Goal: Task Accomplishment & Management: Manage account settings

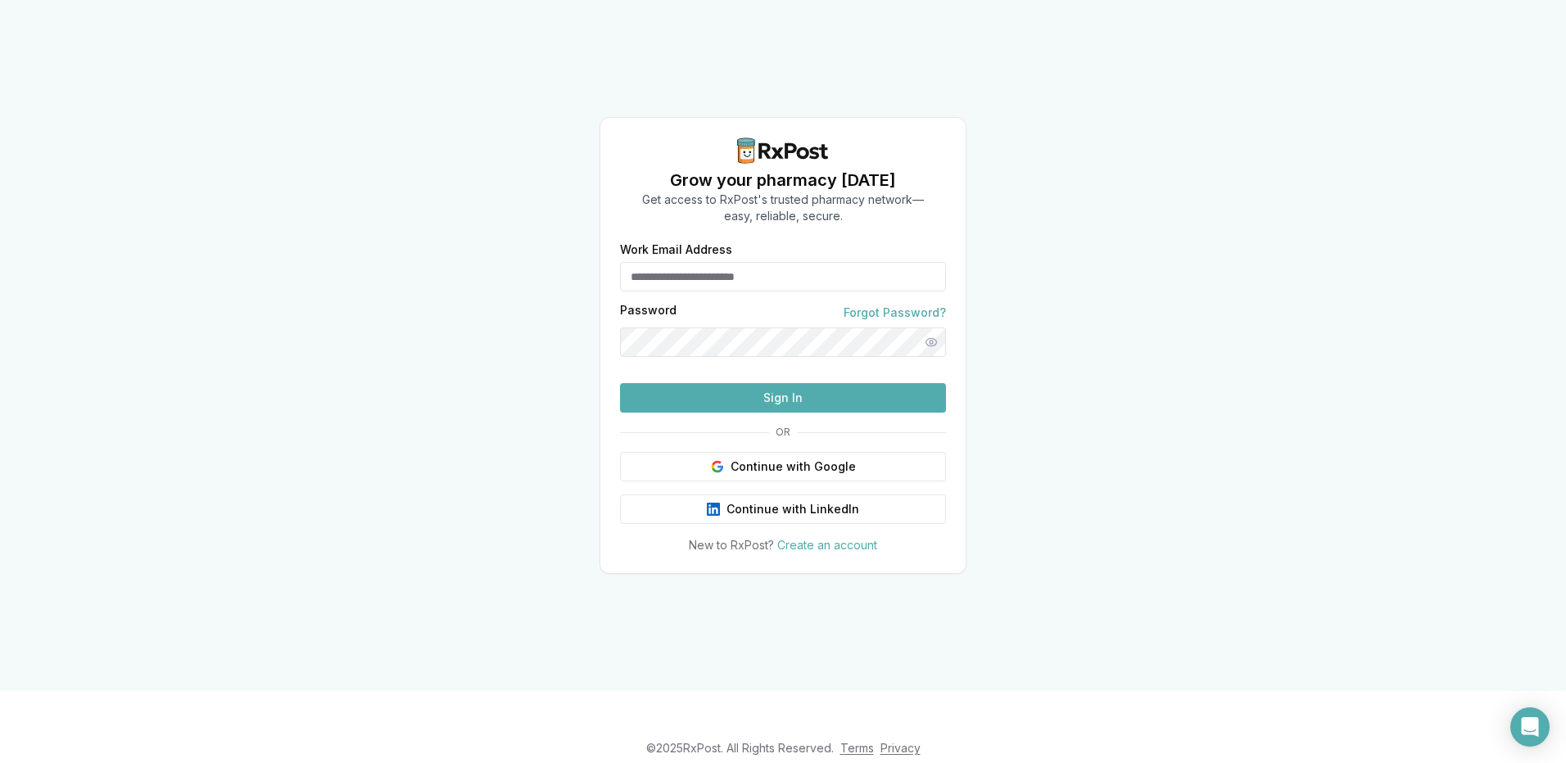
type input "**********"
click at [789, 413] on button "Sign In" at bounding box center [783, 397] width 326 height 29
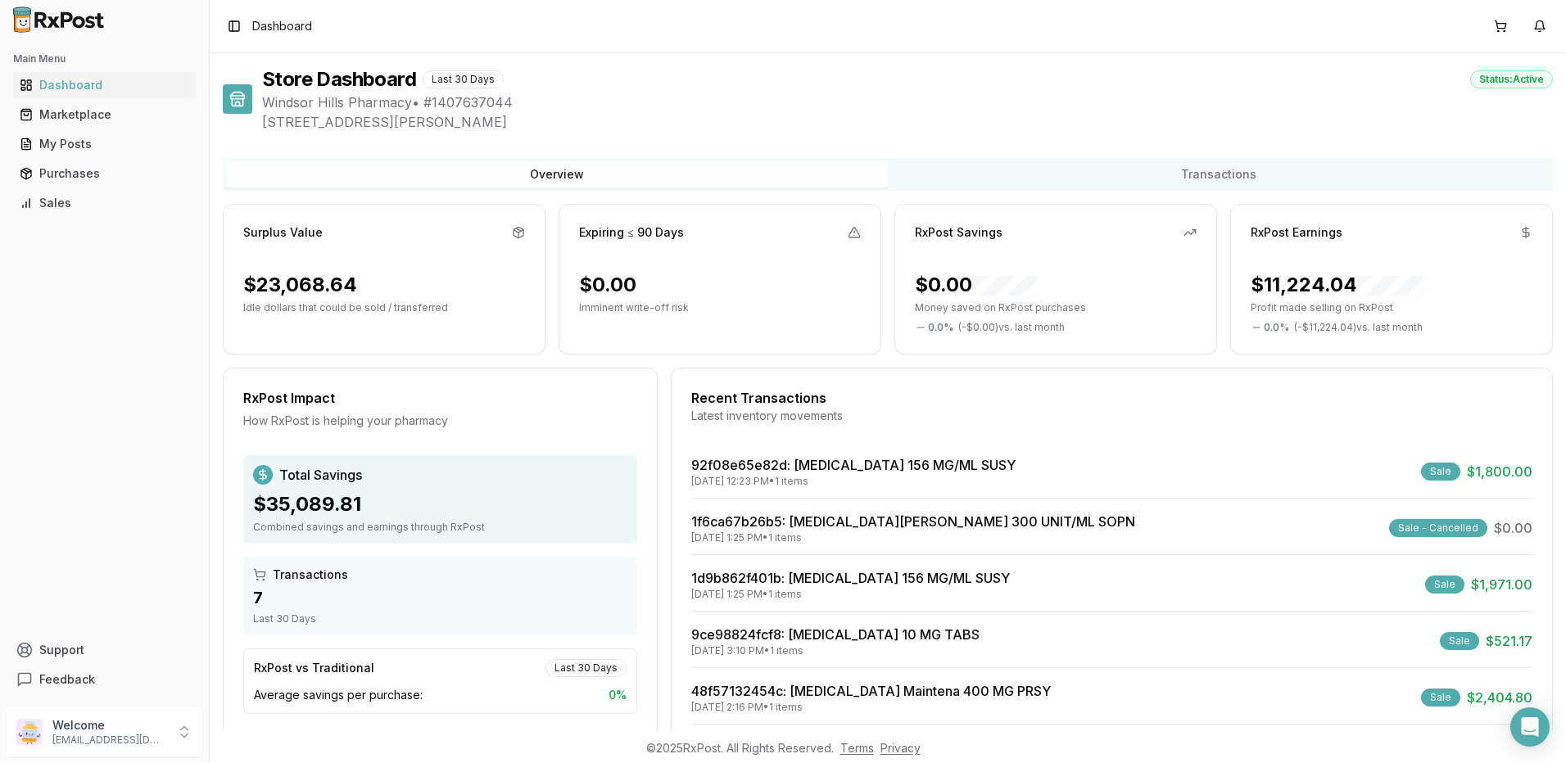
click at [794, 429] on div "Recent Transactions Latest inventory movements" at bounding box center [1112, 411] width 880 height 47
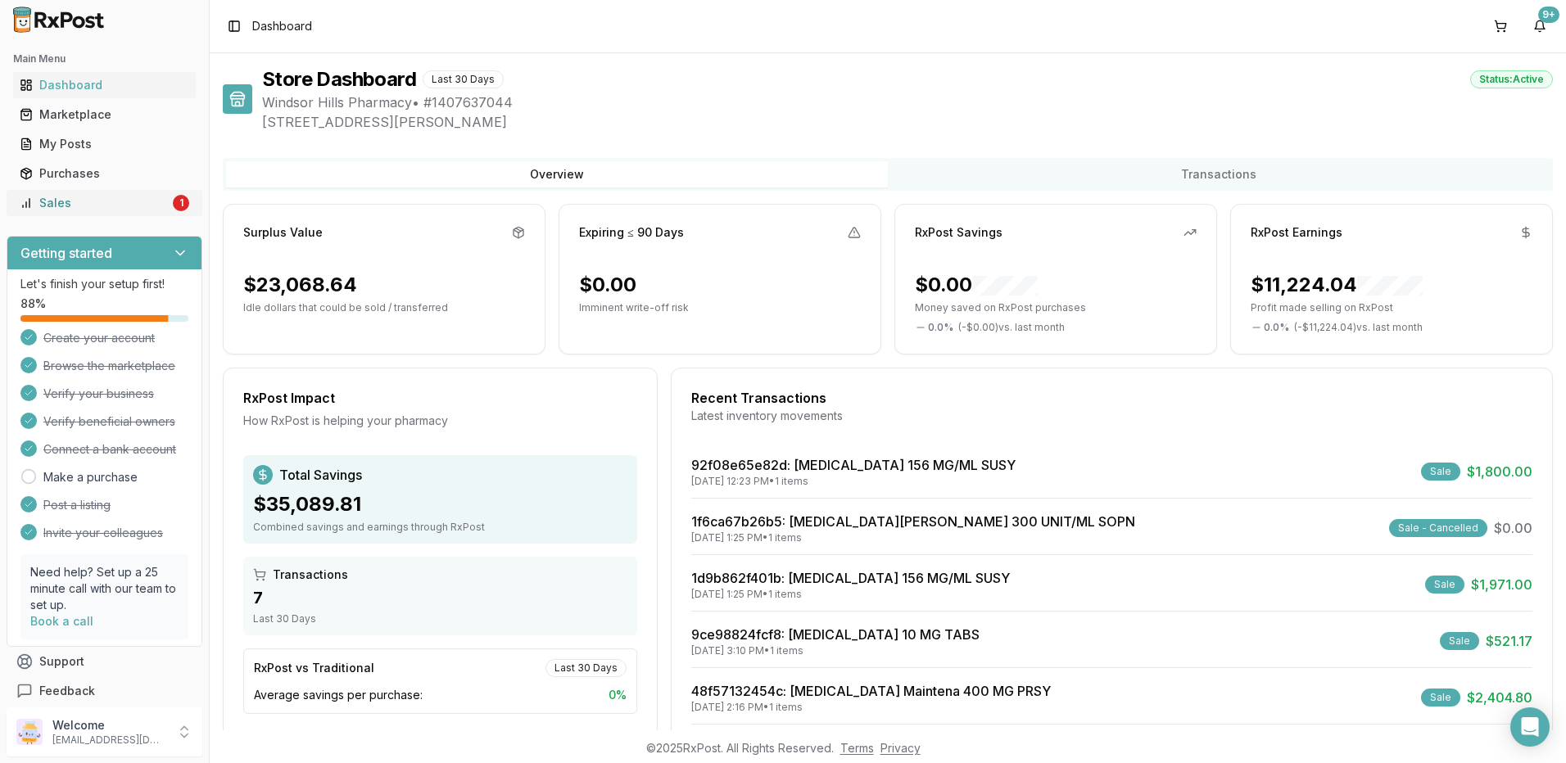
click at [142, 201] on div "Sales" at bounding box center [95, 203] width 150 height 16
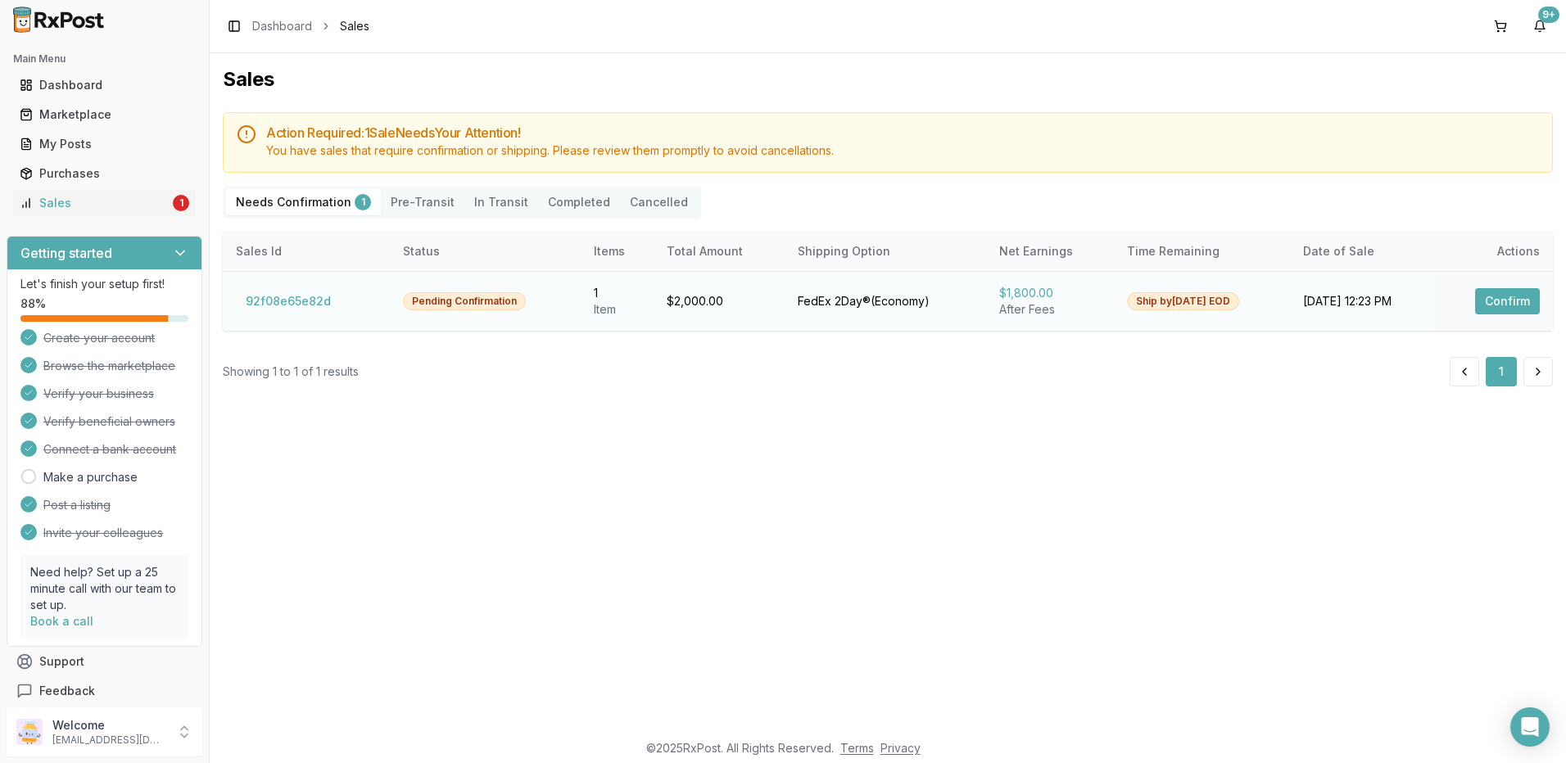
click at [1495, 299] on button "Confirm" at bounding box center [1507, 301] width 65 height 26
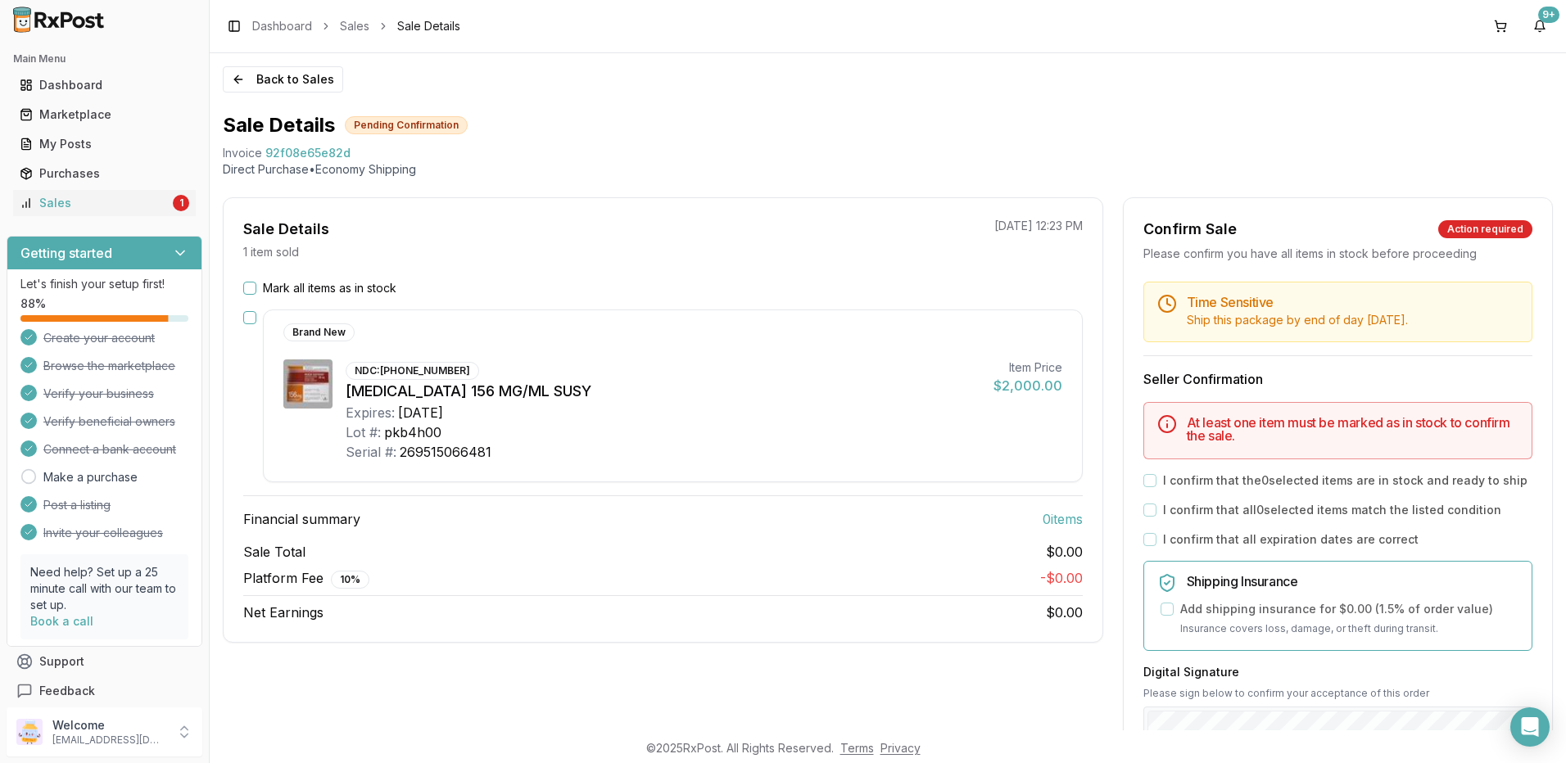
click at [250, 287] on button "Mark all items as in stock" at bounding box center [249, 288] width 13 height 13
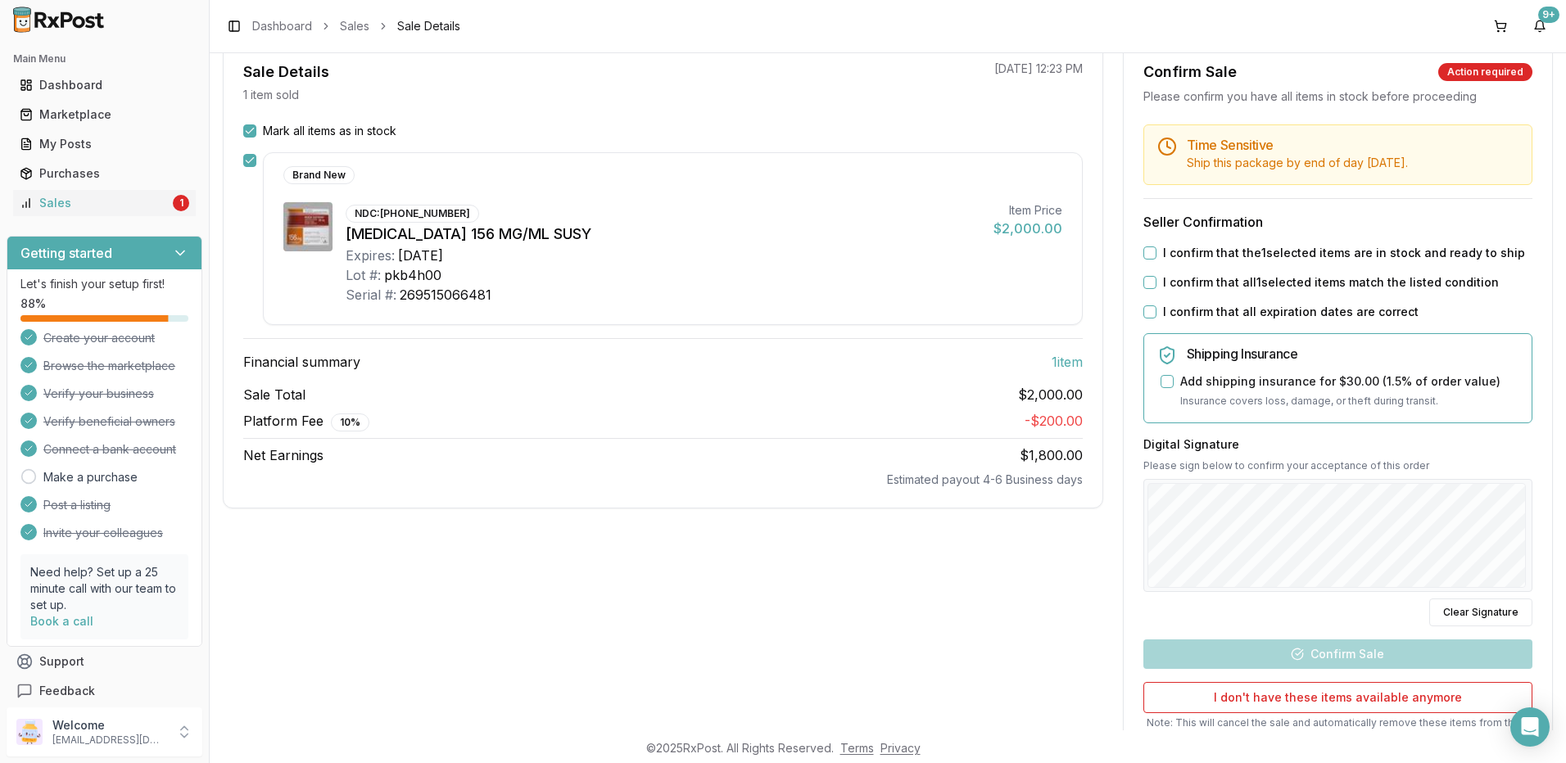
scroll to position [164, 0]
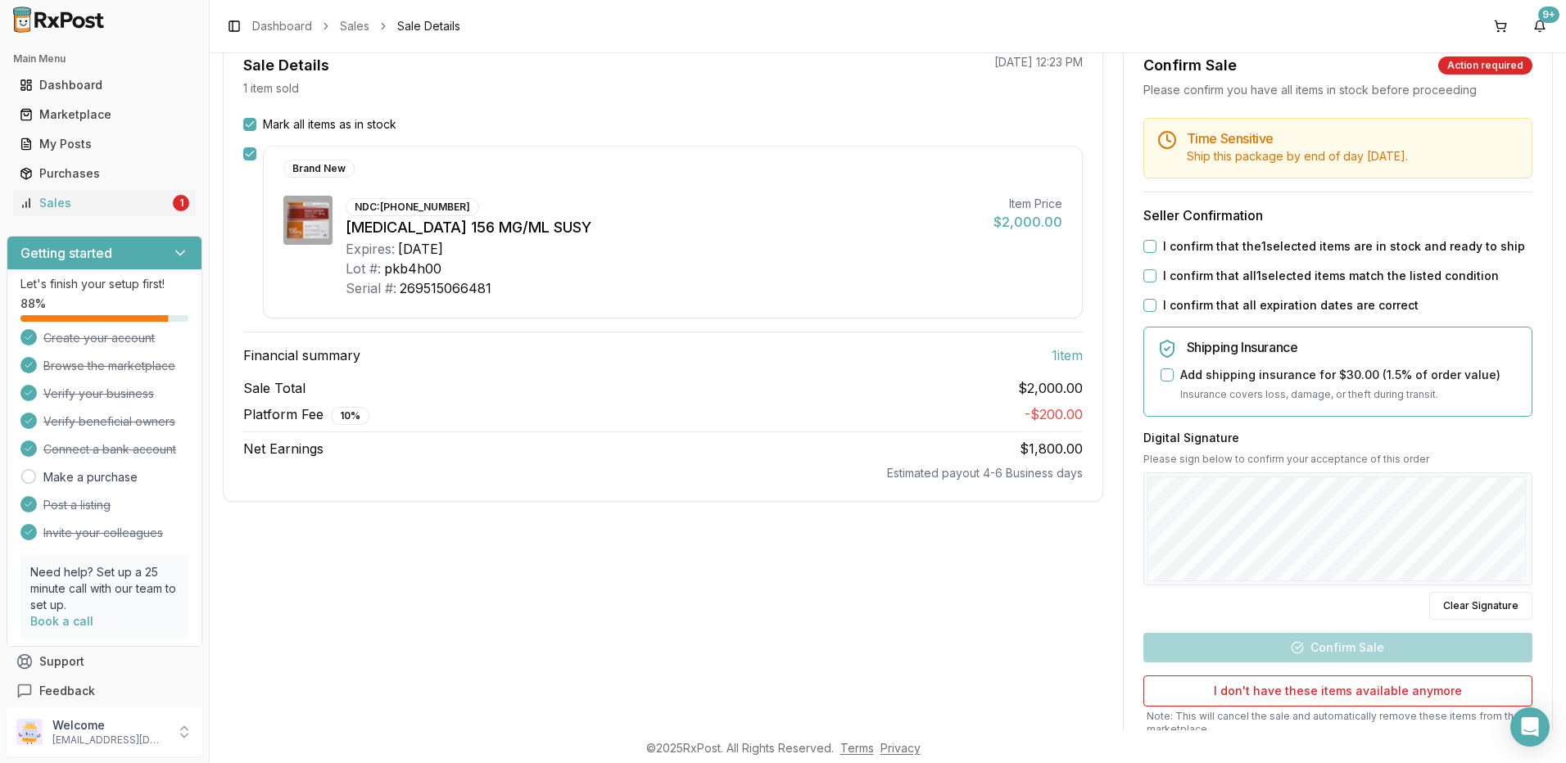
click at [1147, 241] on button "I confirm that the 1 selected items are in stock and ready to ship" at bounding box center [1149, 246] width 13 height 13
click at [1146, 282] on button "I confirm that all 1 selected items match the listed condition" at bounding box center [1149, 275] width 13 height 13
click at [1146, 302] on button "I confirm that all expiration dates are correct" at bounding box center [1149, 305] width 13 height 13
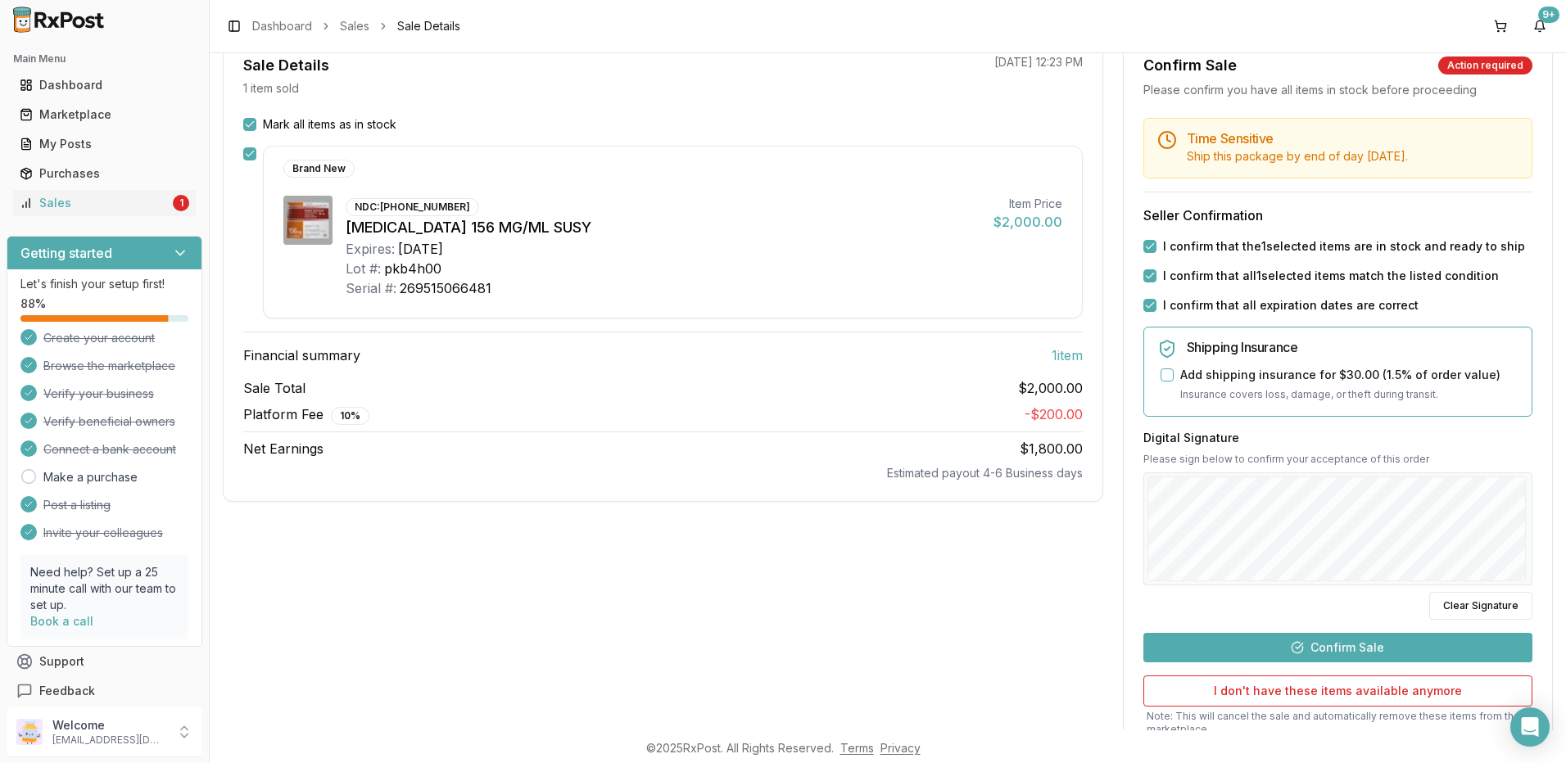
click at [1346, 639] on button "Confirm Sale" at bounding box center [1337, 647] width 389 height 29
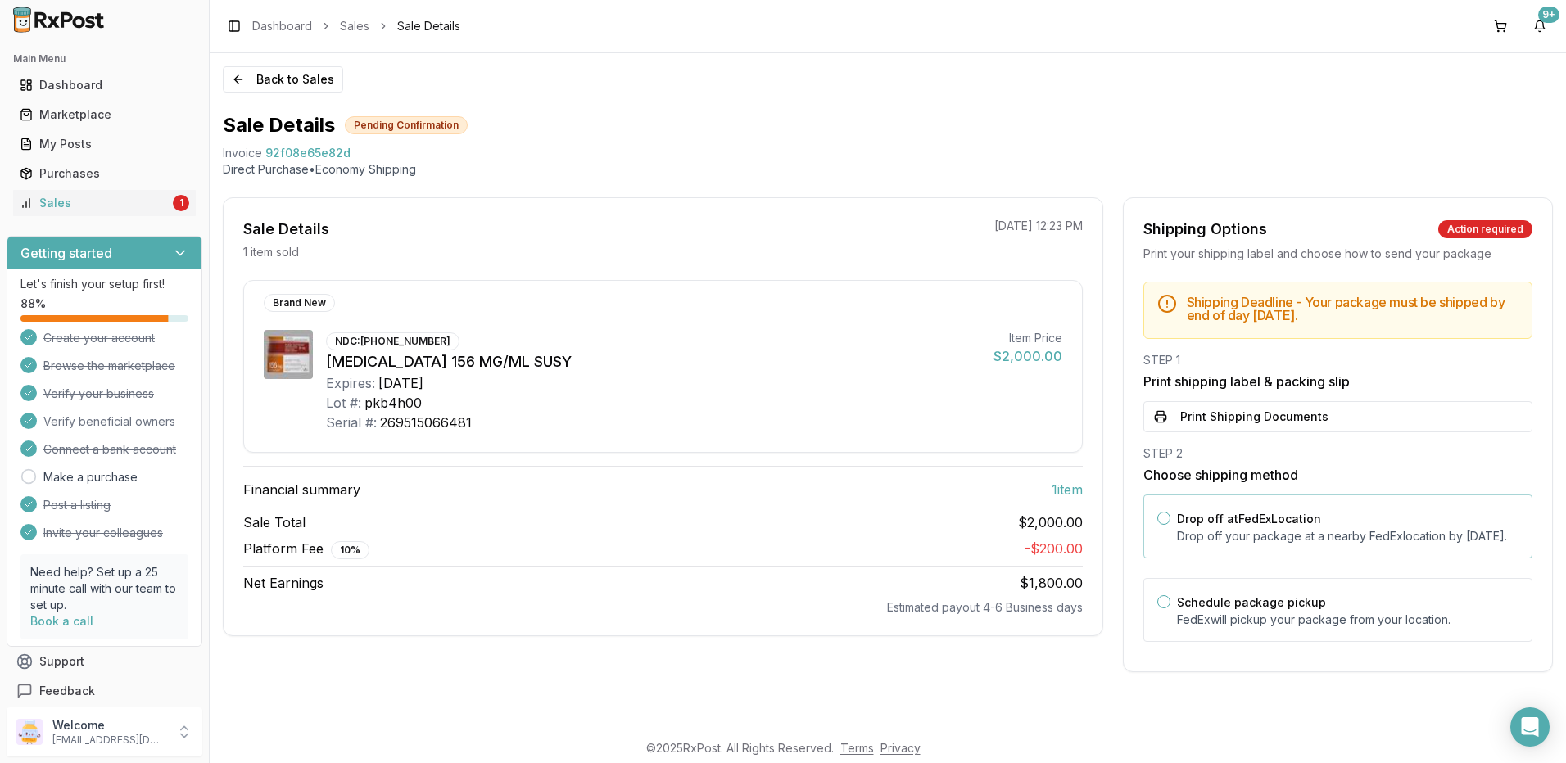
scroll to position [0, 0]
click at [1195, 420] on button "Print Shipping Documents" at bounding box center [1337, 416] width 389 height 31
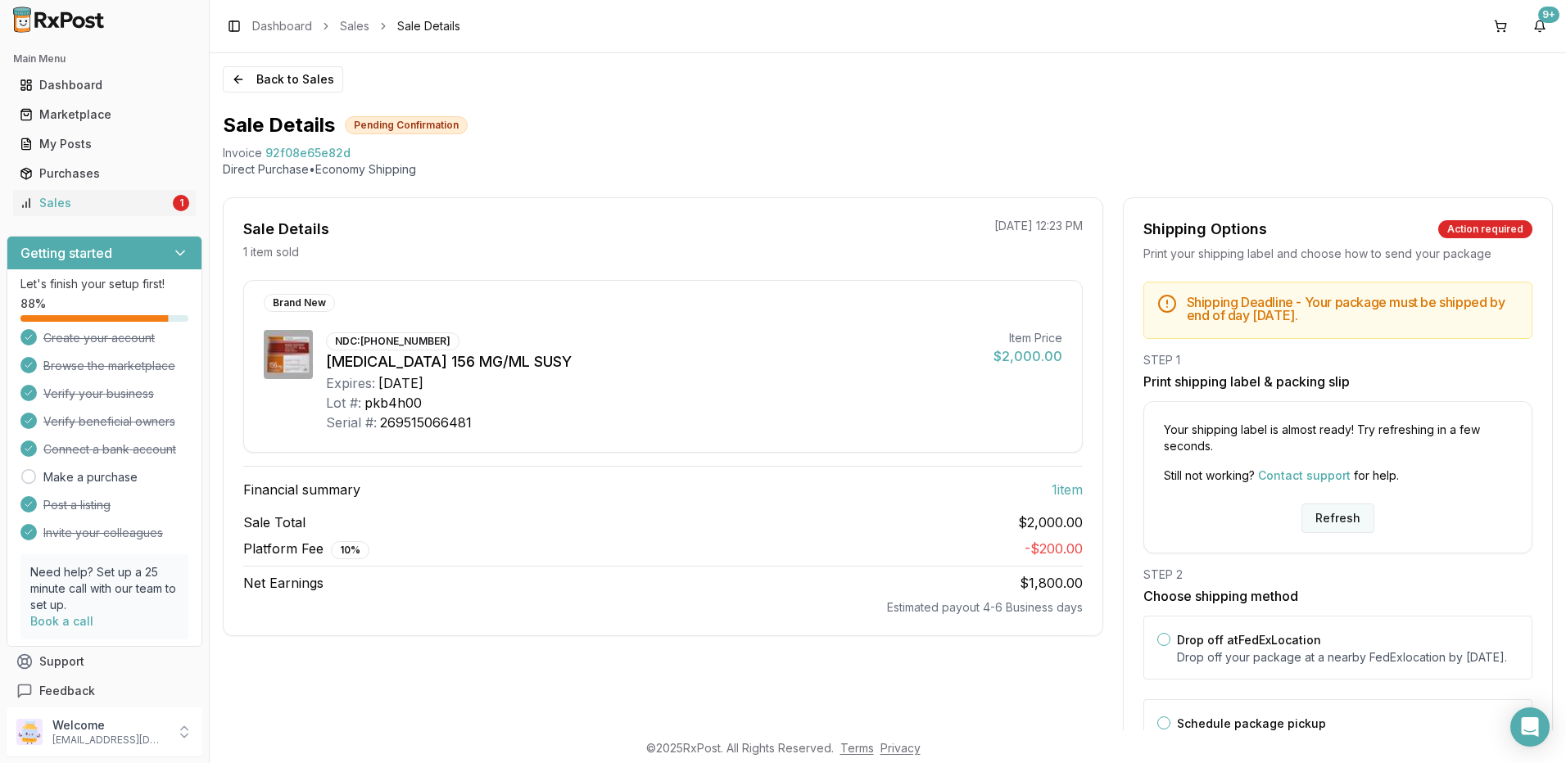
click at [1321, 517] on button "Refresh" at bounding box center [1337, 518] width 73 height 29
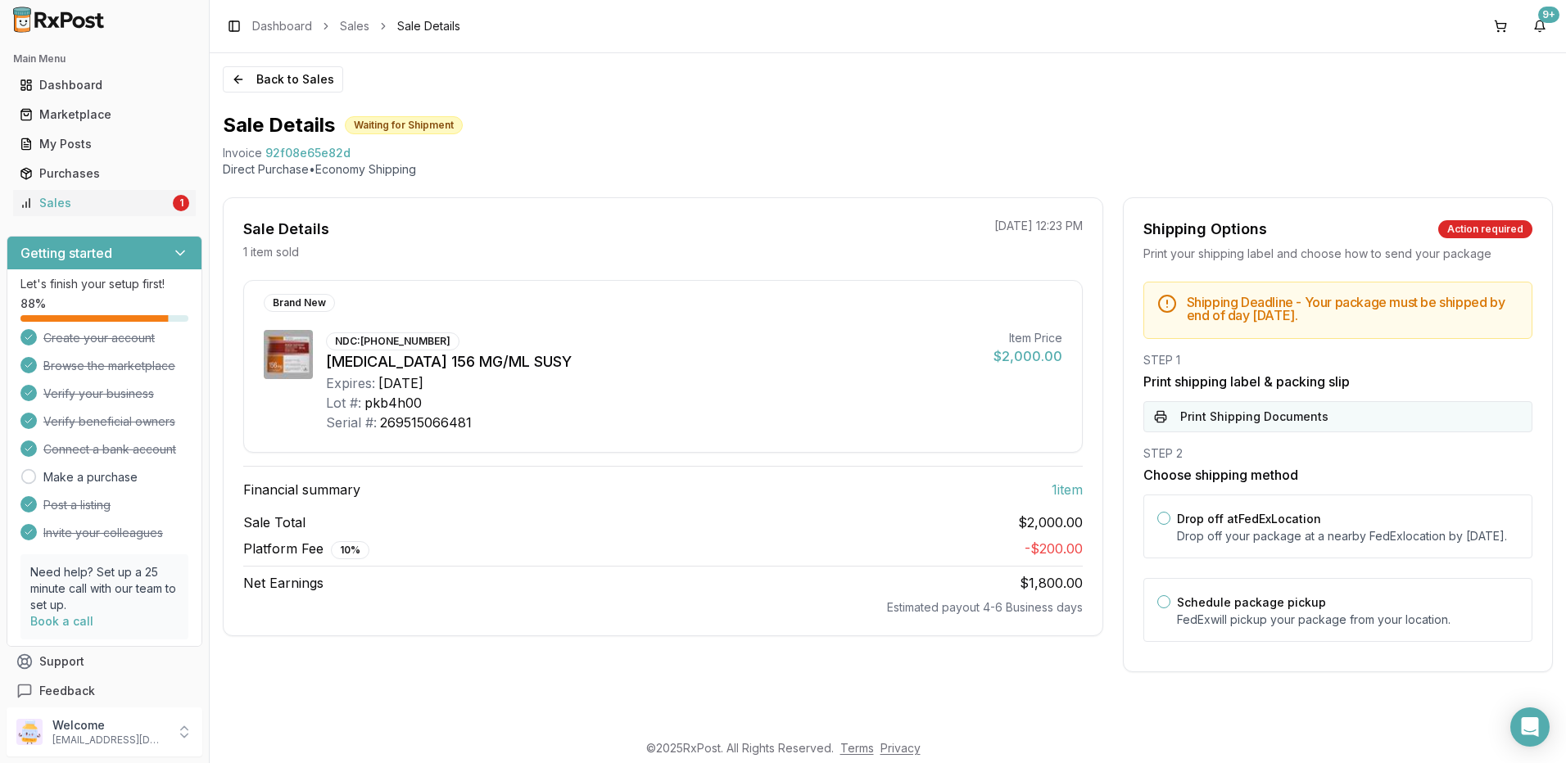
click at [1210, 425] on button "Print Shipping Documents" at bounding box center [1337, 416] width 389 height 31
